Goal: Find specific page/section: Find specific page/section

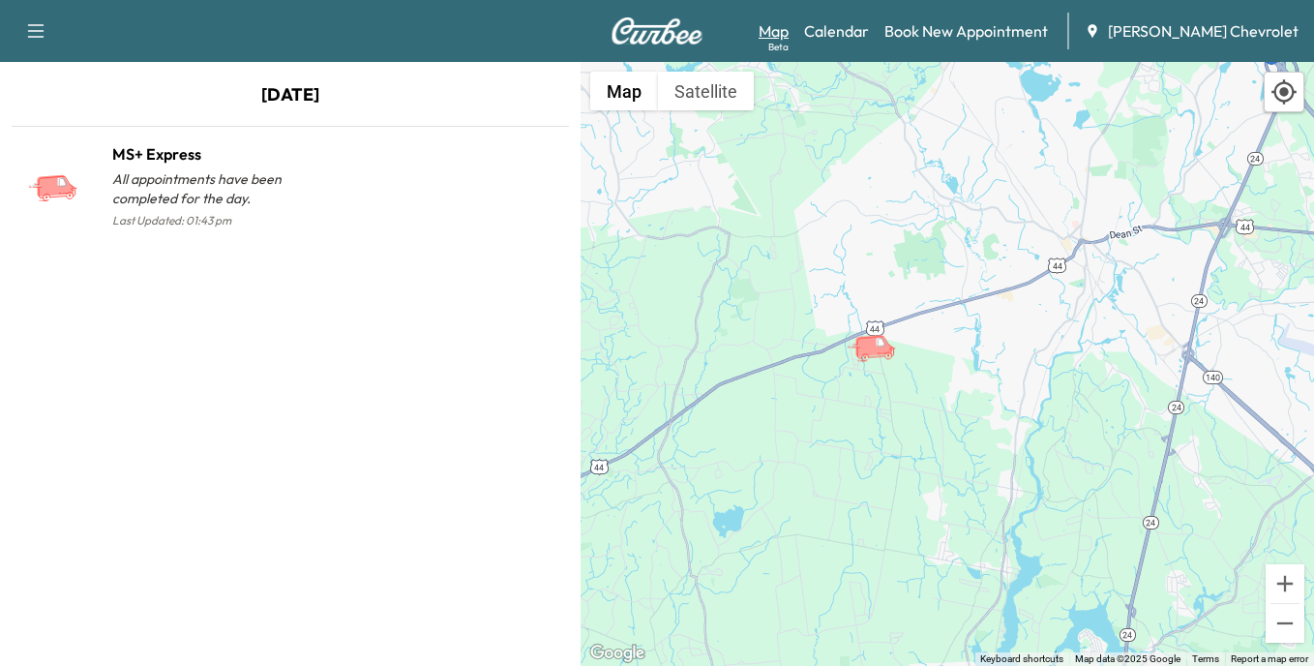
click at [789, 33] on link "Map Beta" at bounding box center [774, 30] width 30 height 23
click at [789, 35] on link "Map Beta" at bounding box center [774, 30] width 30 height 23
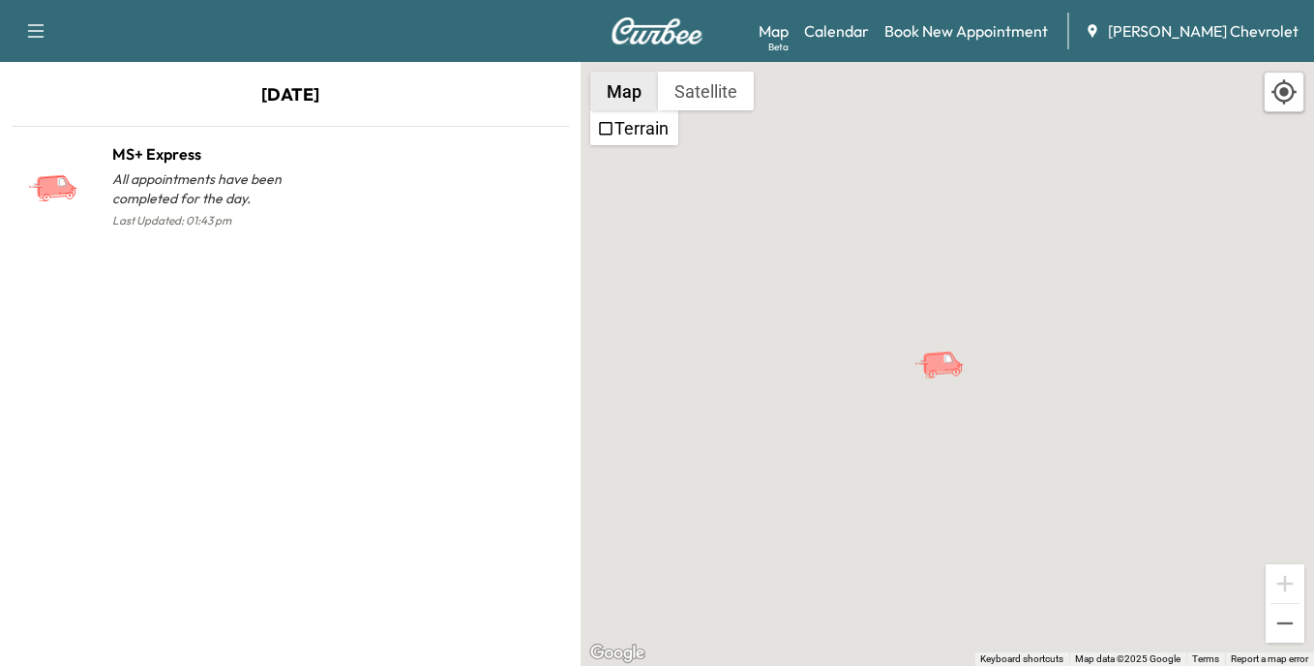
click at [622, 88] on button "Map" at bounding box center [624, 91] width 68 height 39
click at [789, 31] on link "Map Beta" at bounding box center [774, 30] width 30 height 23
click at [789, 37] on link "Map Beta" at bounding box center [774, 30] width 30 height 23
click at [789, 36] on link "Map Beta" at bounding box center [774, 30] width 30 height 23
click at [866, 28] on link "Calendar" at bounding box center [836, 30] width 65 height 23
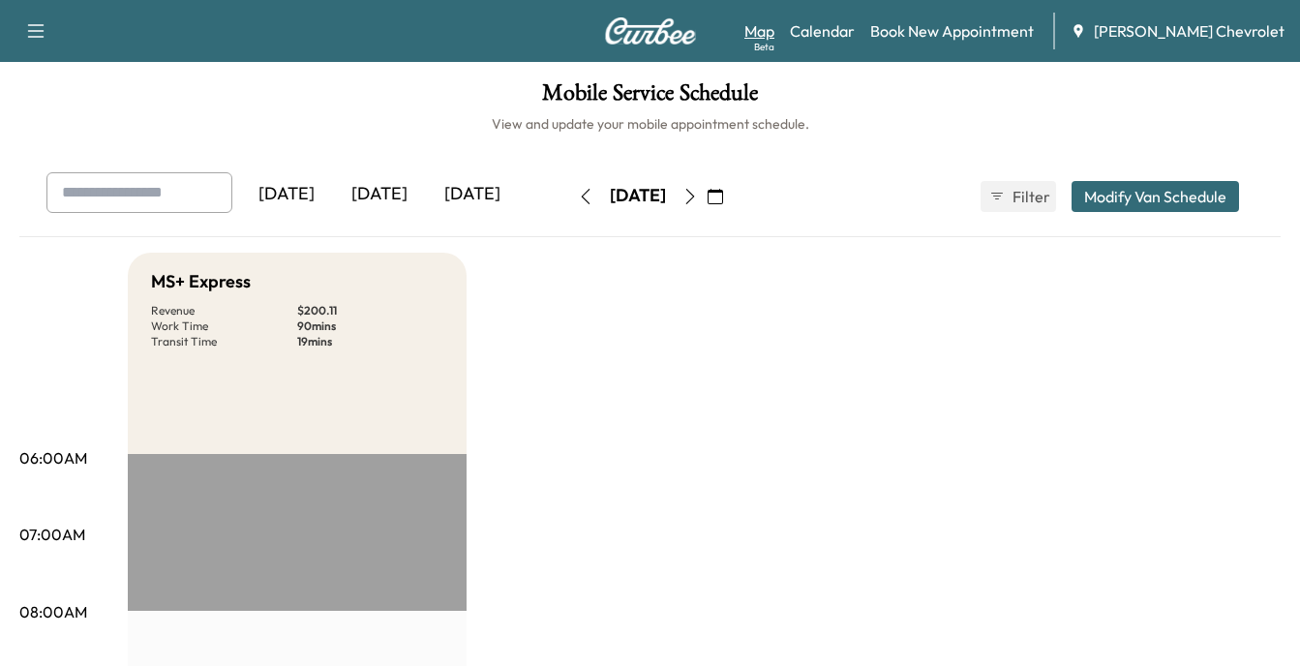
click at [774, 31] on link "Map Beta" at bounding box center [759, 30] width 30 height 23
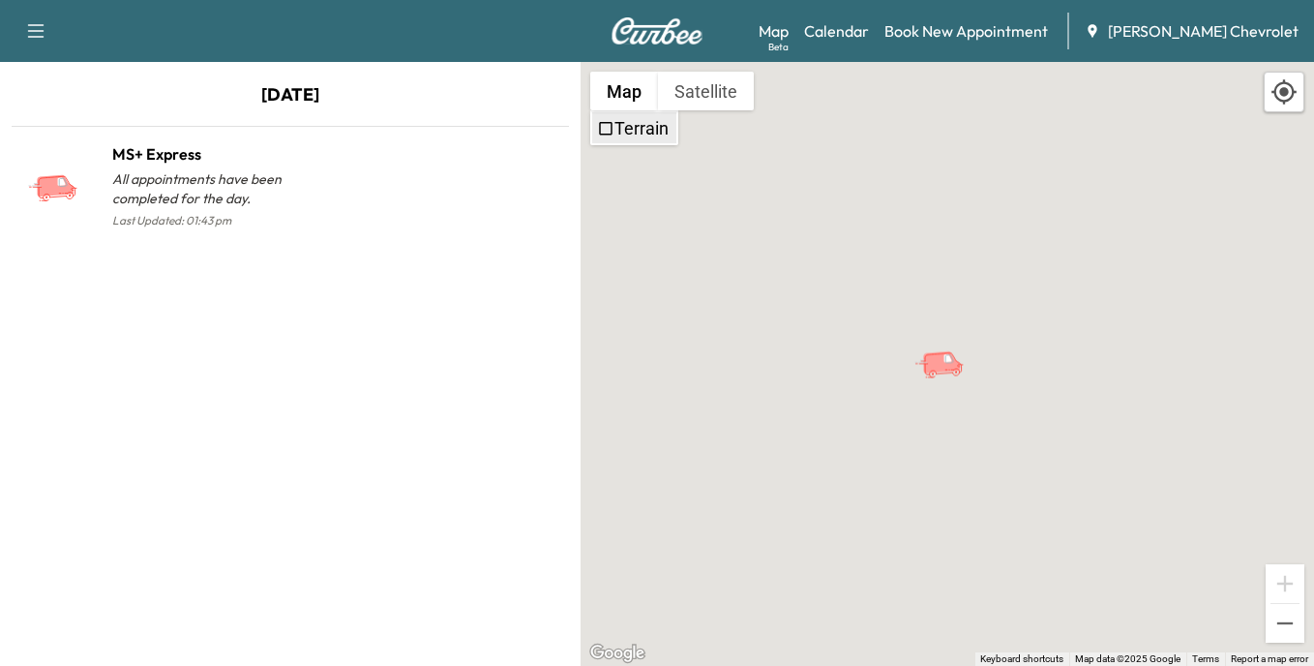
click at [630, 128] on label "Terrain" at bounding box center [641, 128] width 54 height 20
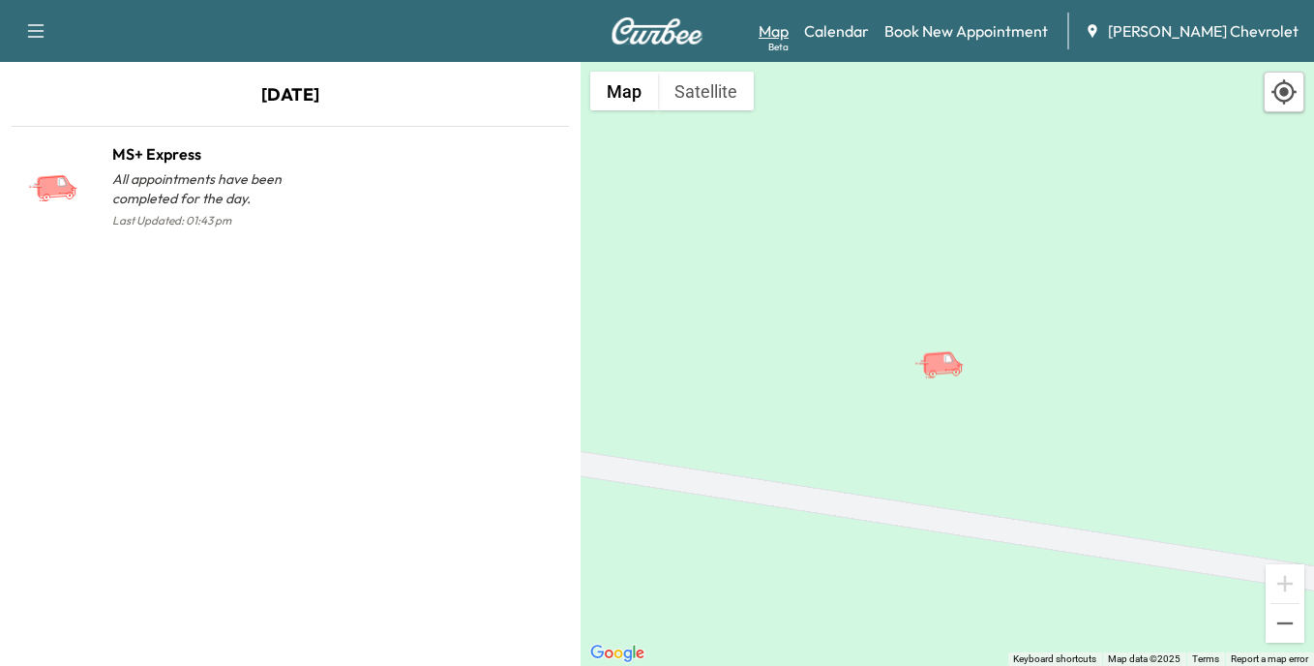
click at [789, 36] on link "Map Beta" at bounding box center [774, 30] width 30 height 23
